Goal: Task Accomplishment & Management: Manage account settings

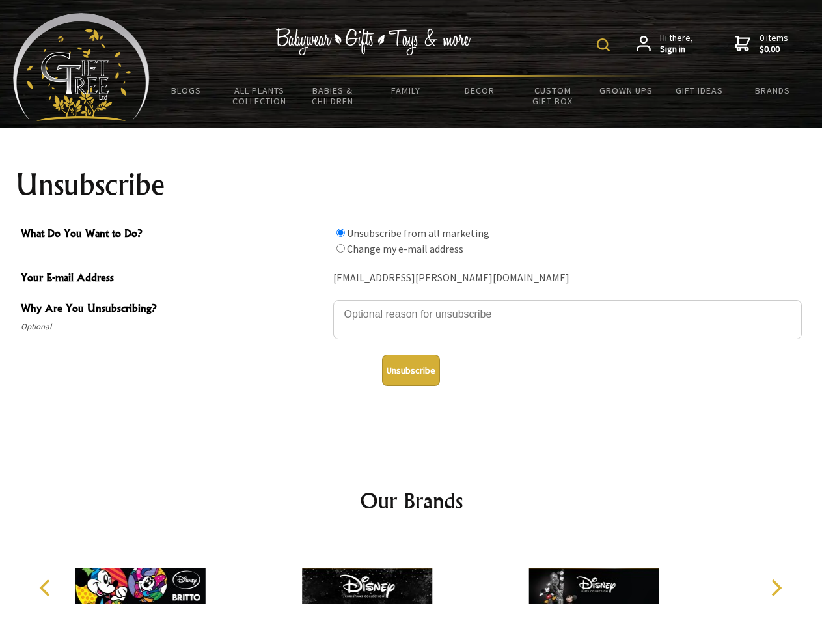
click at [605, 45] on img at bounding box center [603, 44] width 13 height 13
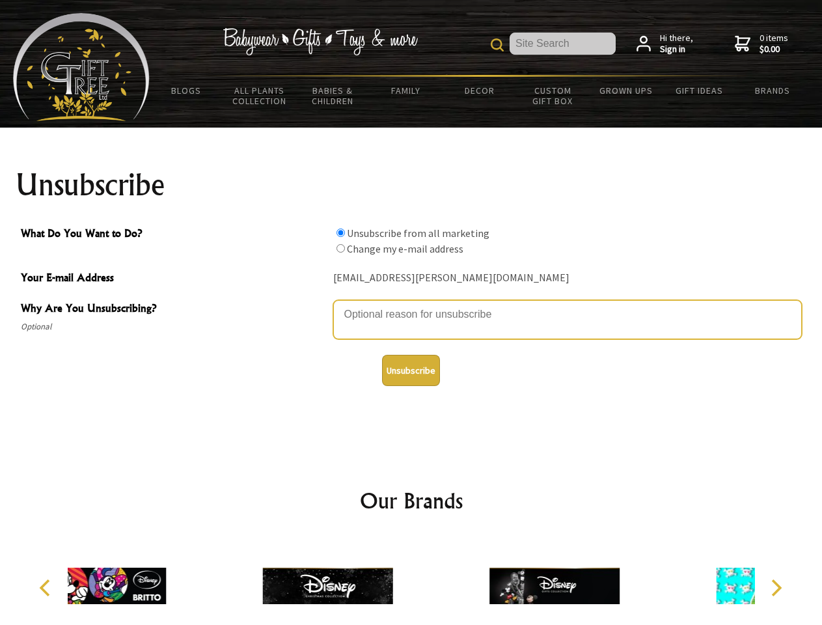
click at [411, 305] on textarea "Why Are You Unsubscribing?" at bounding box center [567, 319] width 469 height 39
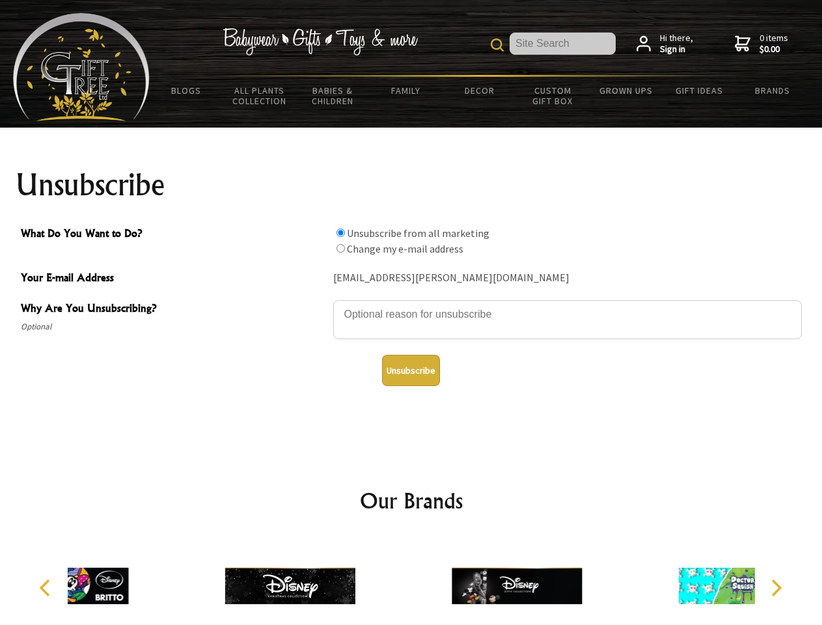
click at [340, 232] on input "What Do You Want to Do?" at bounding box center [341, 233] width 8 height 8
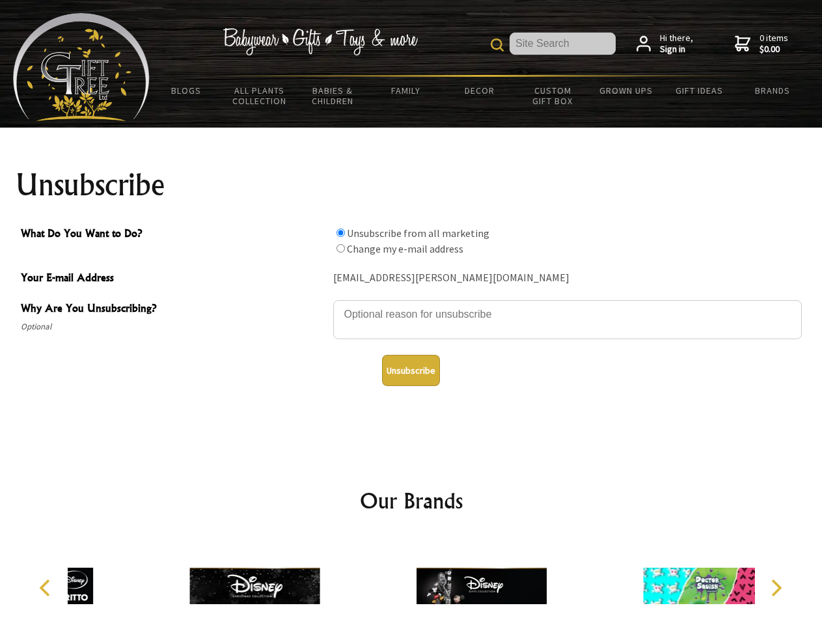
click at [340, 248] on input "What Do You Want to Do?" at bounding box center [341, 248] width 8 height 8
radio input "true"
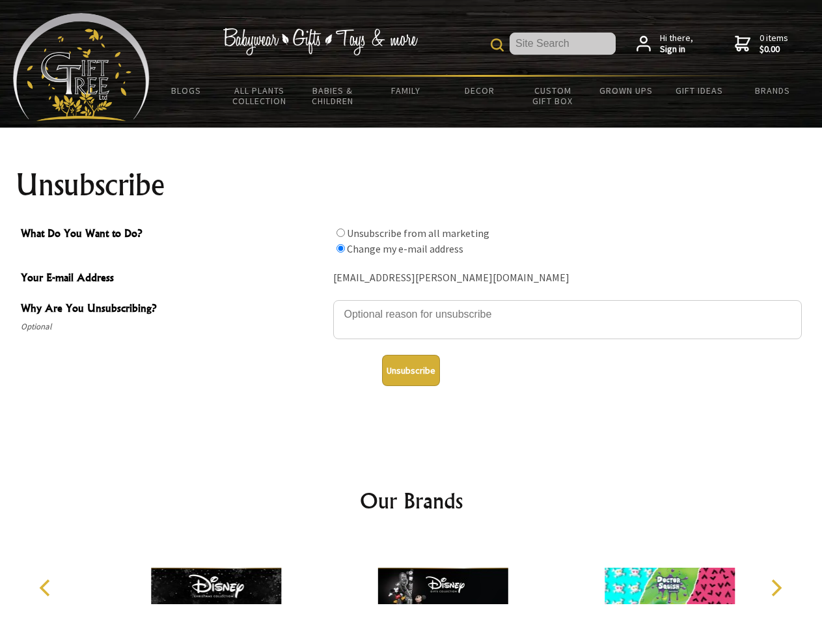
click at [411, 370] on button "Unsubscribe" at bounding box center [411, 370] width 58 height 31
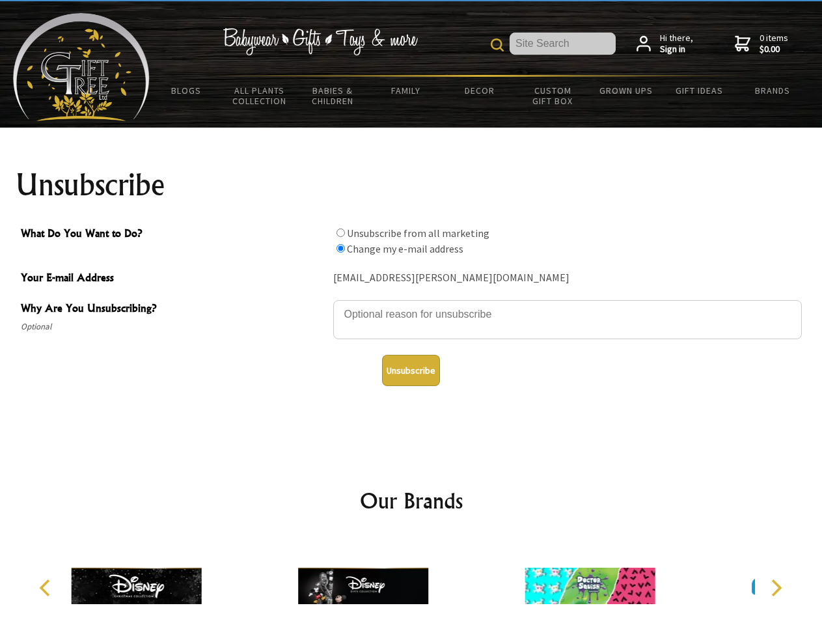
click at [47, 588] on icon "Previous" at bounding box center [46, 587] width 17 height 17
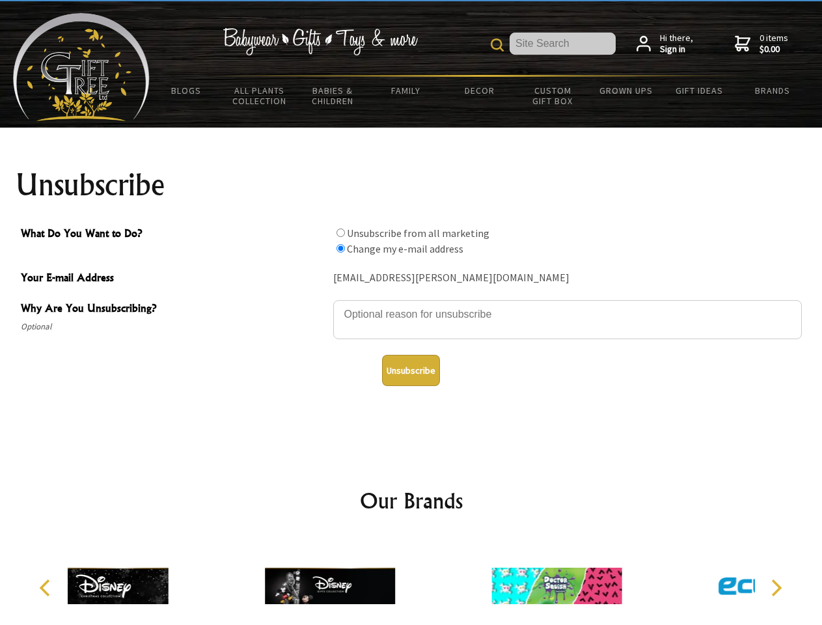
click at [776, 588] on icon "Next" at bounding box center [775, 587] width 17 height 17
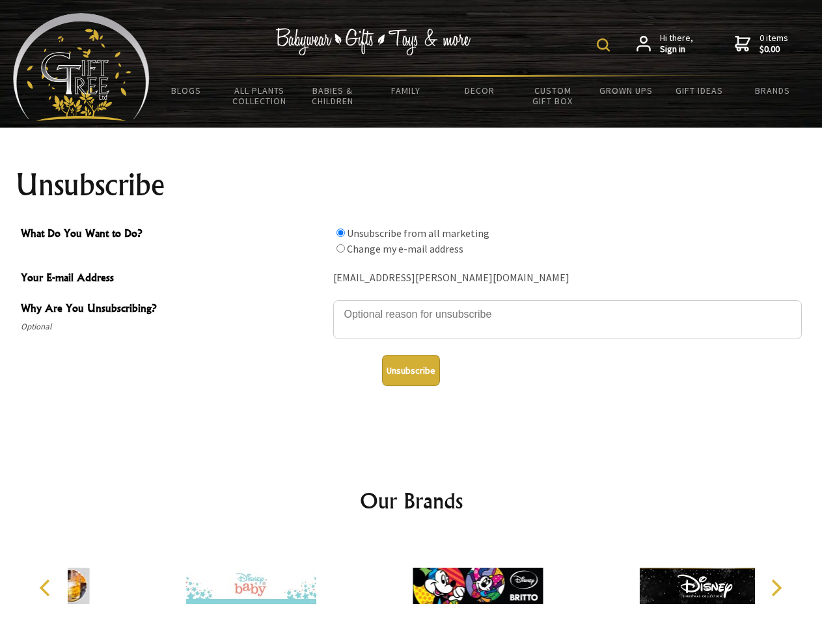
click at [605, 45] on img at bounding box center [603, 44] width 13 height 13
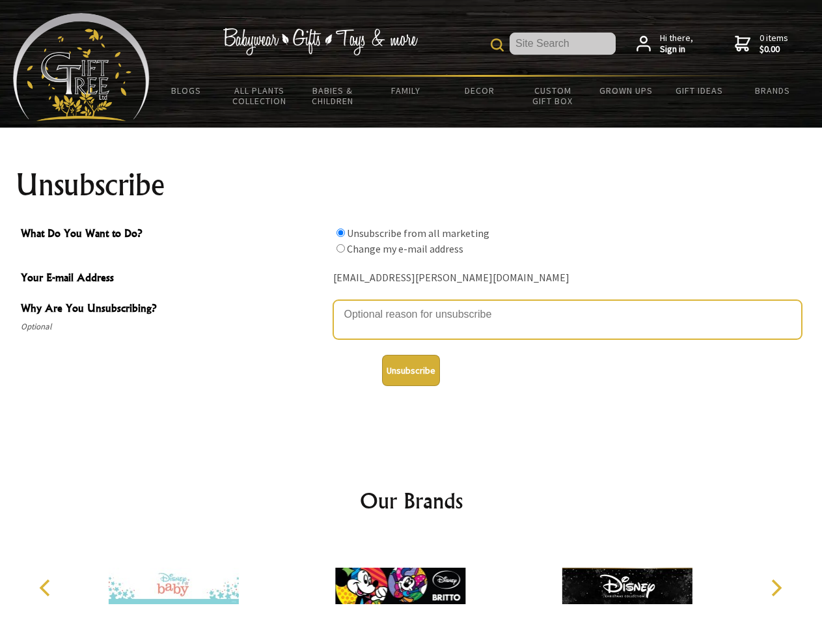
click at [411, 305] on textarea "Why Are You Unsubscribing?" at bounding box center [567, 319] width 469 height 39
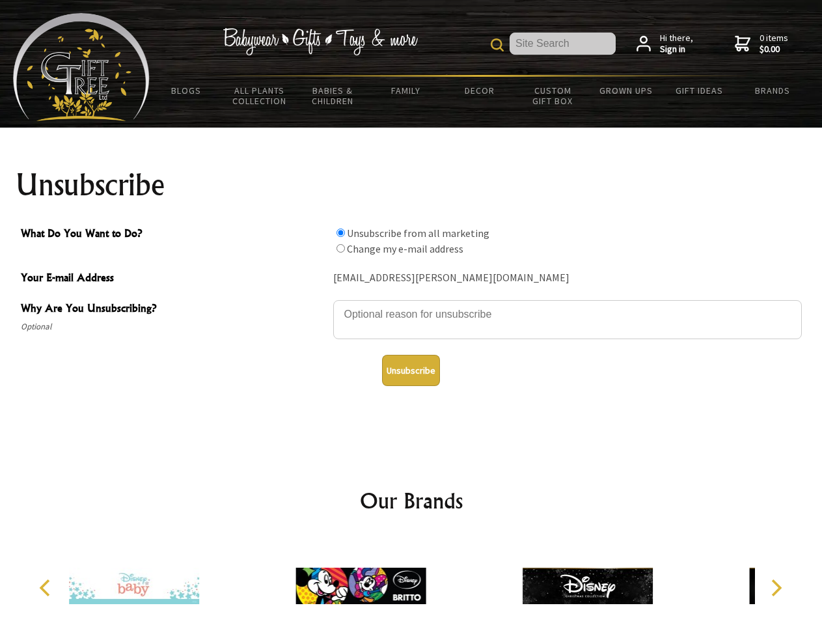
click at [340, 232] on input "What Do You Want to Do?" at bounding box center [341, 233] width 8 height 8
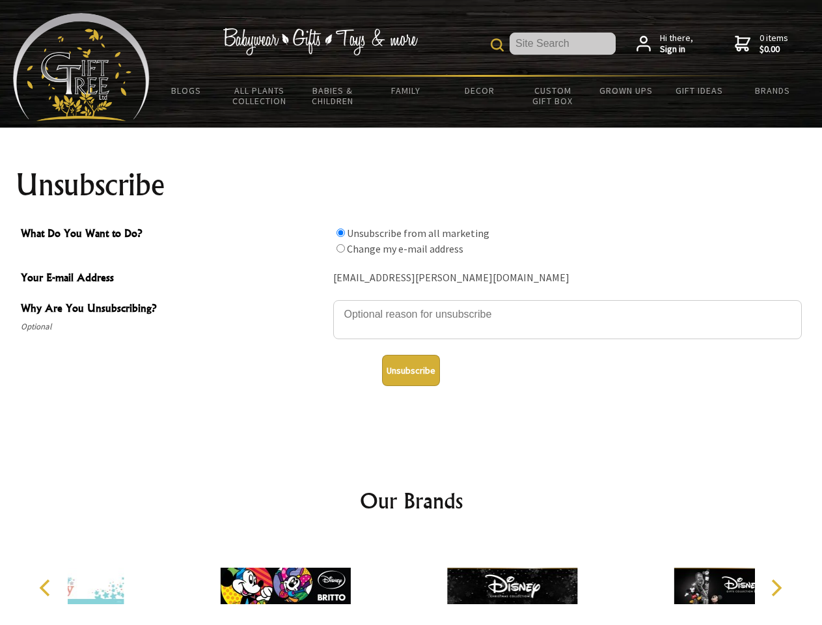
click at [340, 248] on input "What Do You Want to Do?" at bounding box center [341, 248] width 8 height 8
radio input "true"
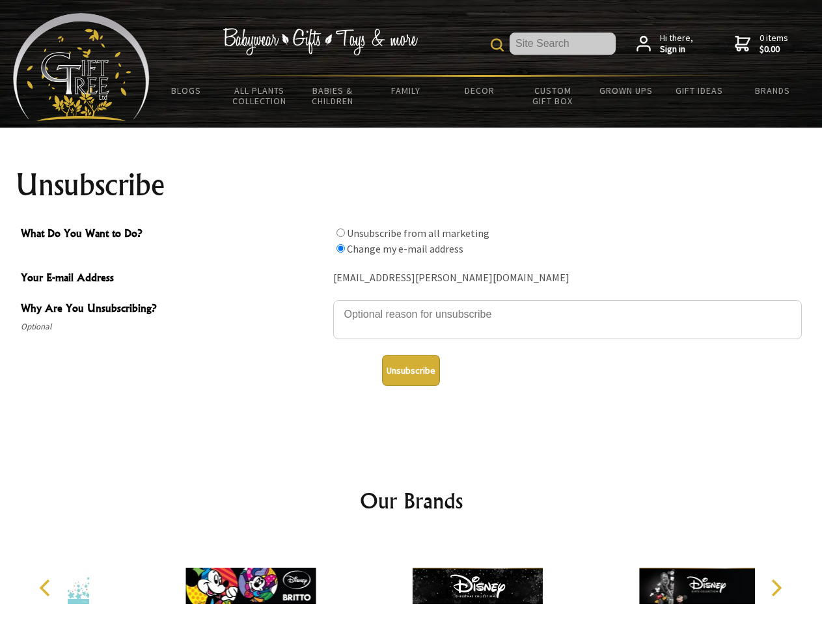
click at [411, 370] on button "Unsubscribe" at bounding box center [411, 370] width 58 height 31
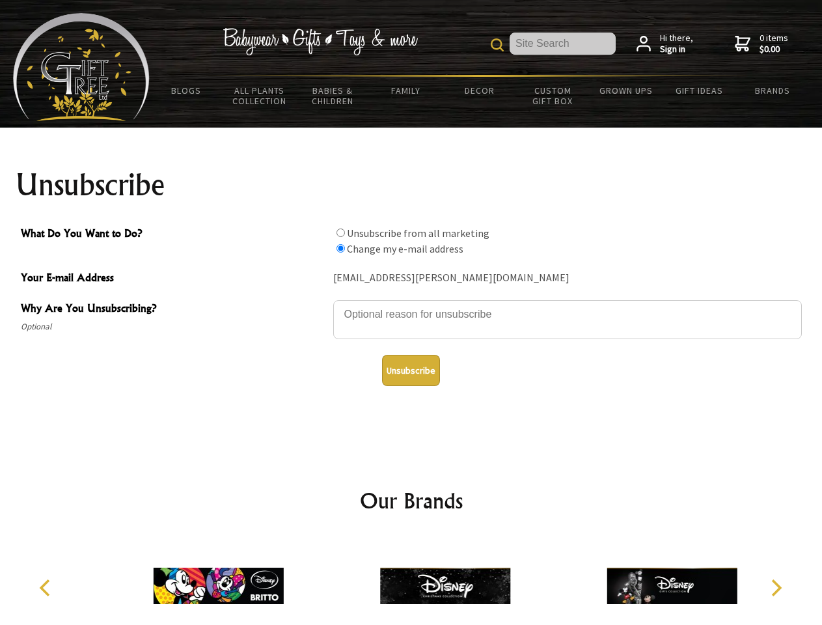
click at [47, 588] on icon "Previous" at bounding box center [46, 587] width 17 height 17
click at [776, 588] on icon "Next" at bounding box center [775, 587] width 17 height 17
